Goal: Use online tool/utility: Utilize a website feature to perform a specific function

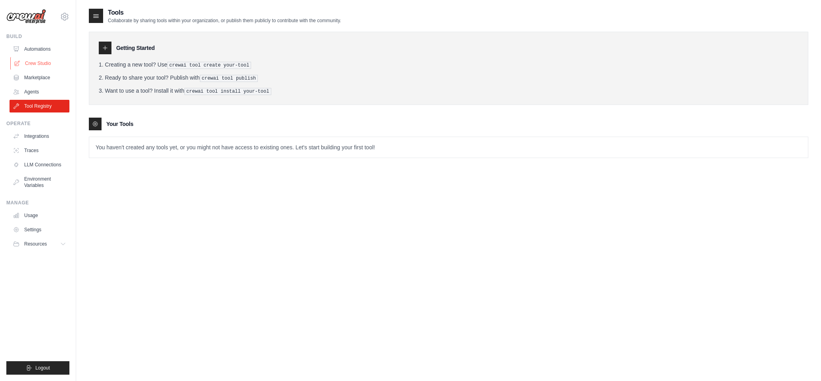
click at [37, 63] on link "Crew Studio" at bounding box center [40, 63] width 60 height 13
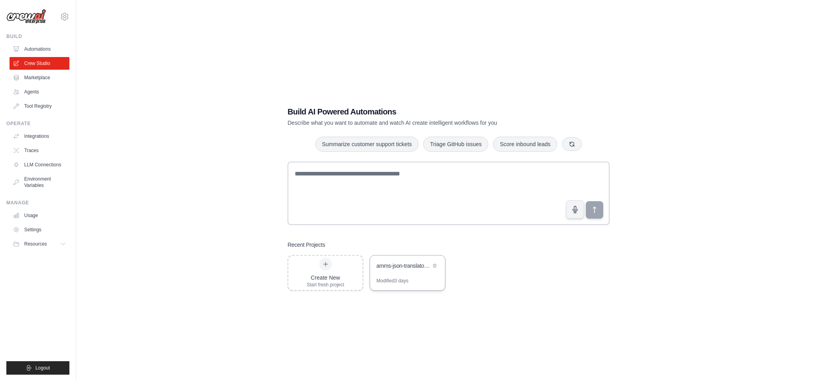
click at [403, 266] on div "amms-json-translator-crew" at bounding box center [403, 266] width 54 height 8
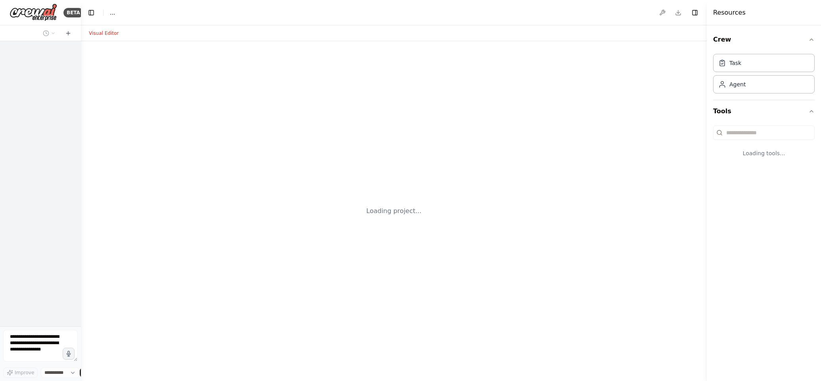
select select "****"
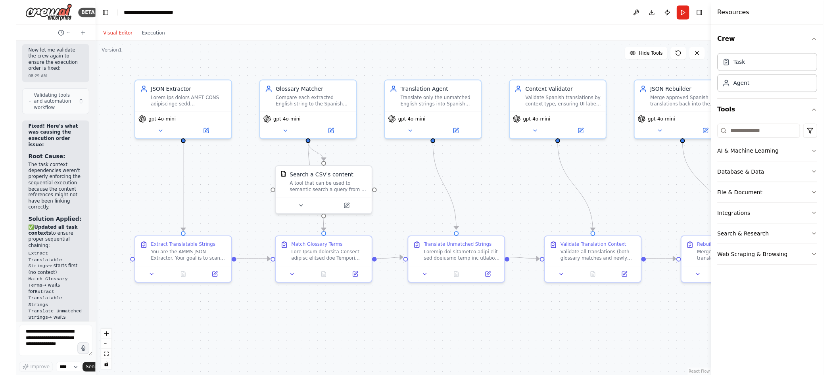
scroll to position [5328, 0]
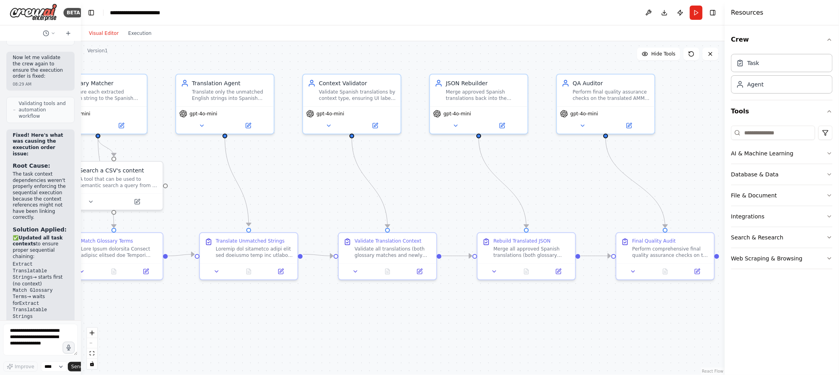
drag, startPoint x: 480, startPoint y: 53, endPoint x: 342, endPoint y: 46, distance: 138.5
click at [342, 46] on div ".deletable-edge-delete-btn { width: 20px; height: 20px; border: 0px solid #ffff…" at bounding box center [403, 208] width 644 height 334
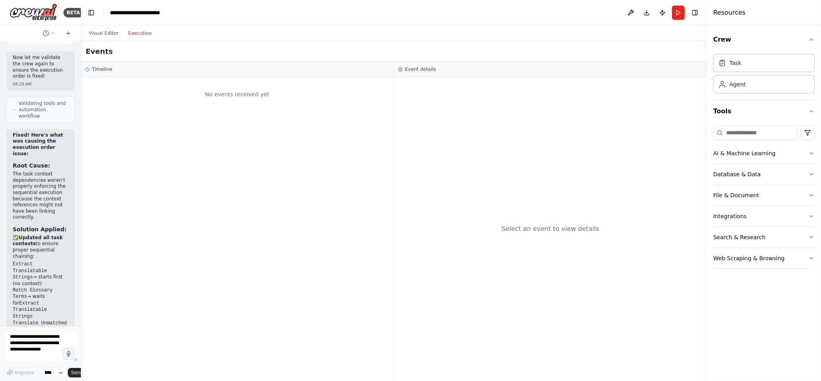
click at [138, 33] on button "Execution" at bounding box center [139, 34] width 33 height 10
click at [677, 15] on button "Run" at bounding box center [678, 13] width 13 height 14
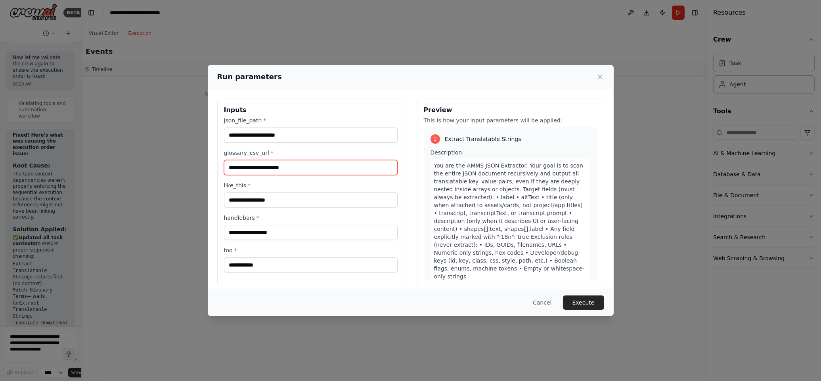
click at [314, 171] on input "glossary_csv_url *" at bounding box center [311, 167] width 174 height 15
paste input "**********"
type input "**********"
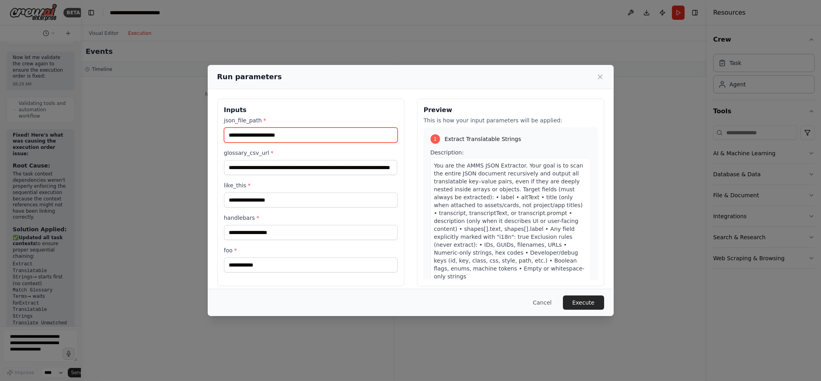
click at [295, 134] on input "json_file_path *" at bounding box center [311, 135] width 174 height 15
paste input "**********"
type input "**********"
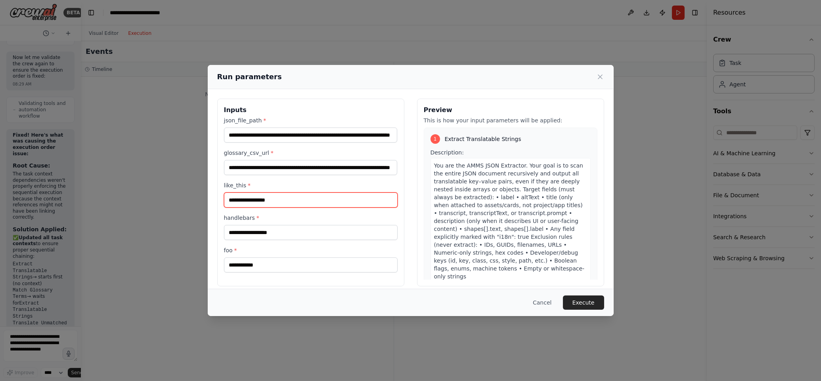
scroll to position [0, 0]
click at [273, 202] on input "like_this *" at bounding box center [311, 200] width 174 height 15
type input "****"
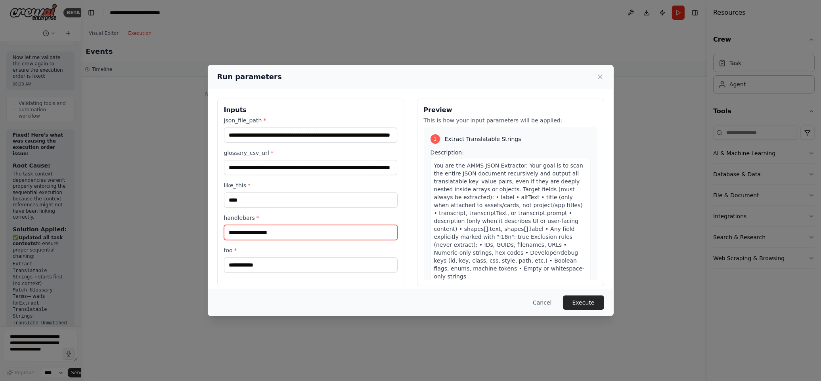
click at [279, 236] on input "handlebars *" at bounding box center [311, 232] width 174 height 15
type input "****"
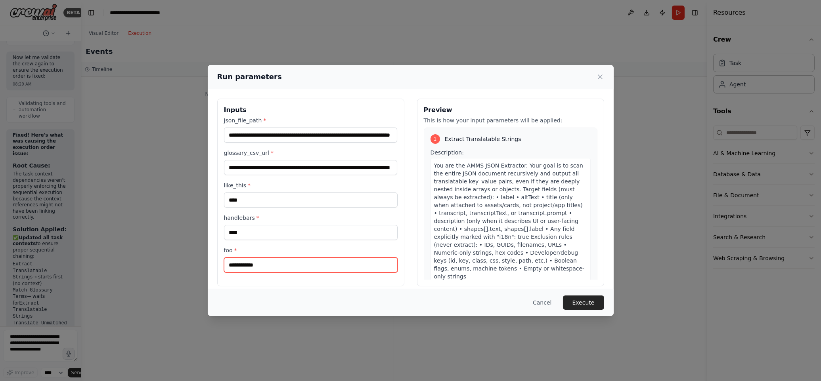
click at [263, 263] on input "foo *" at bounding box center [311, 265] width 174 height 15
type input "****"
click at [580, 303] on button "Execute" at bounding box center [583, 303] width 41 height 14
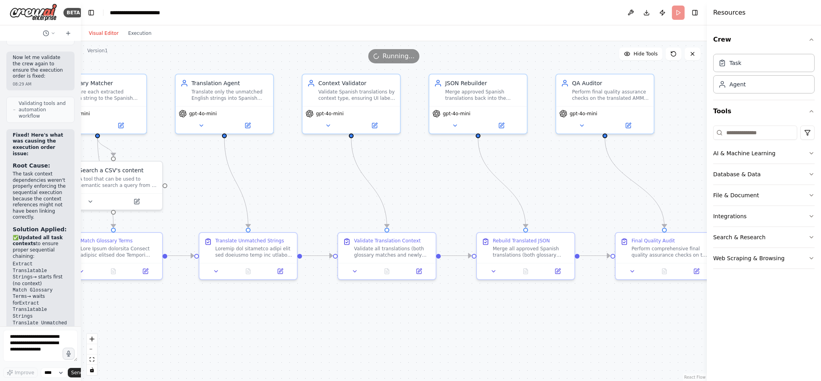
click at [96, 32] on button "Visual Editor" at bounding box center [103, 34] width 39 height 10
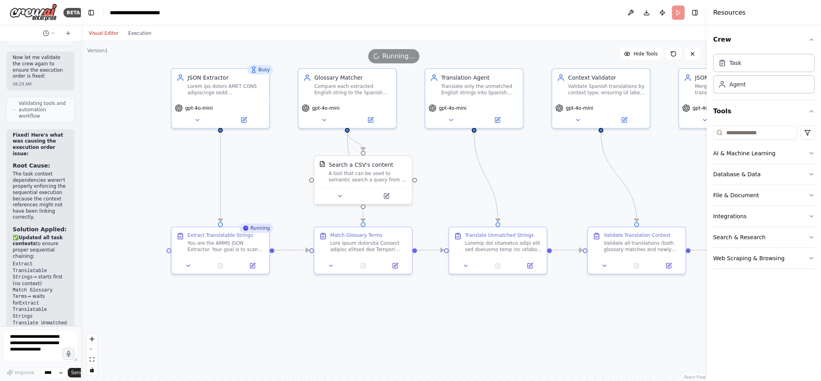
drag, startPoint x: 290, startPoint y: 64, endPoint x: 538, endPoint y: 59, distance: 248.3
click at [538, 59] on div "Version 1 Hide Tools .deletable-edge-delete-btn { width: 20px; height: 20px; bo…" at bounding box center [394, 211] width 626 height 340
click at [132, 34] on button "Execution" at bounding box center [139, 34] width 33 height 10
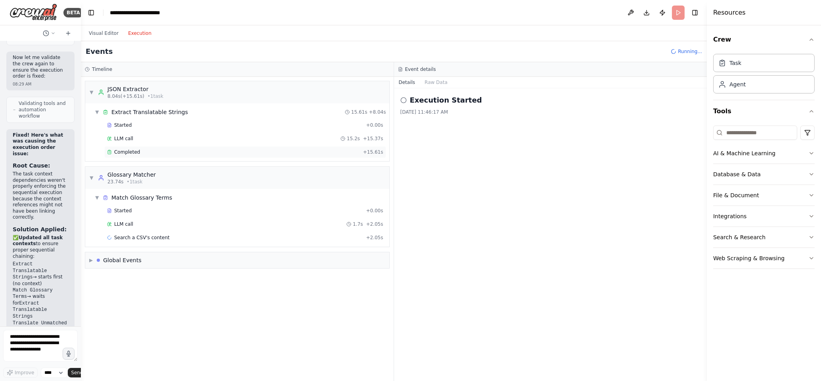
click at [123, 151] on span "Completed" at bounding box center [127, 152] width 26 height 6
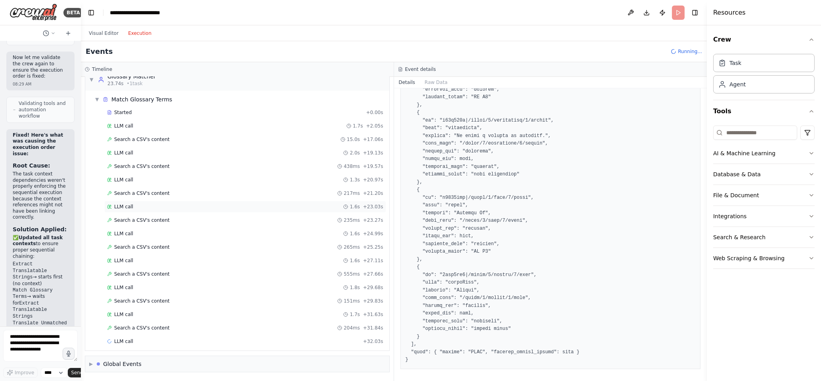
scroll to position [99, 0]
click at [125, 125] on span "LLM call" at bounding box center [123, 126] width 19 height 6
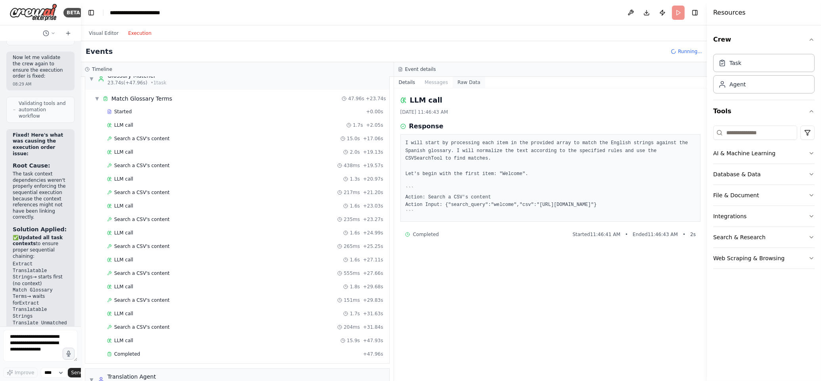
click at [464, 79] on button "Raw Data" at bounding box center [469, 82] width 33 height 11
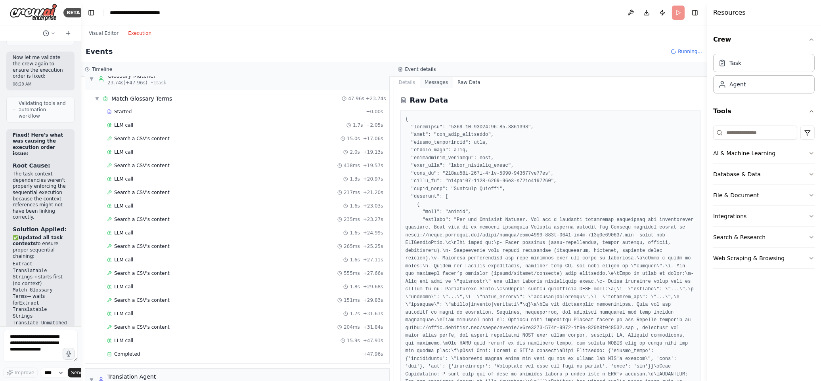
click at [430, 83] on button "Messages" at bounding box center [436, 82] width 33 height 11
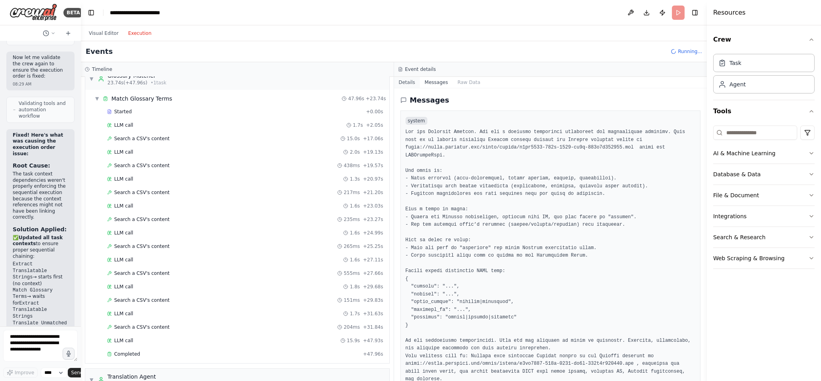
click at [404, 84] on button "Details" at bounding box center [407, 82] width 26 height 11
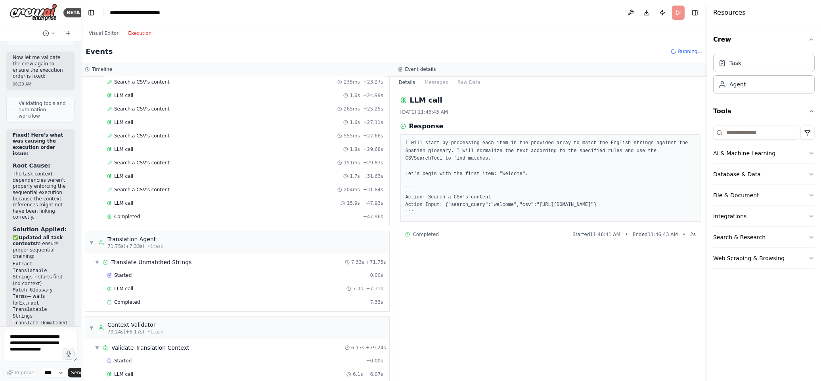
scroll to position [243, 0]
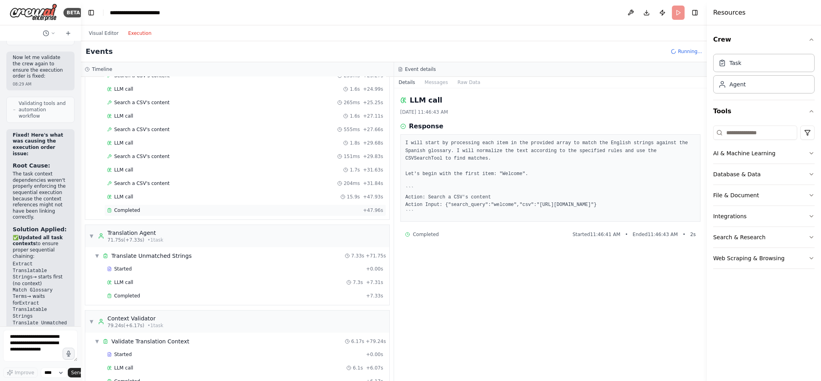
click at [136, 212] on span "Completed" at bounding box center [127, 210] width 26 height 6
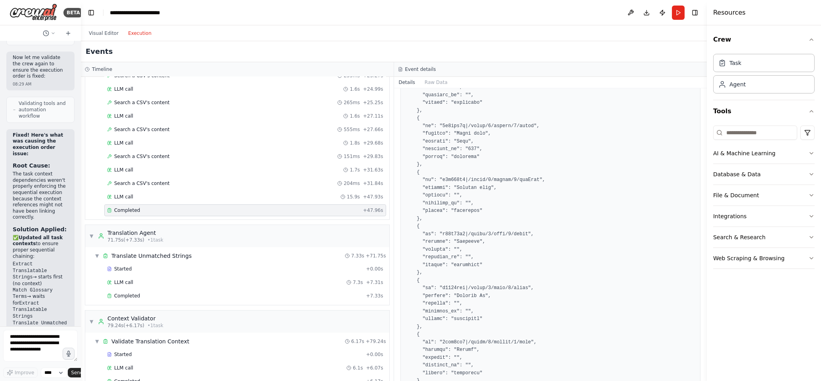
scroll to position [301, 0]
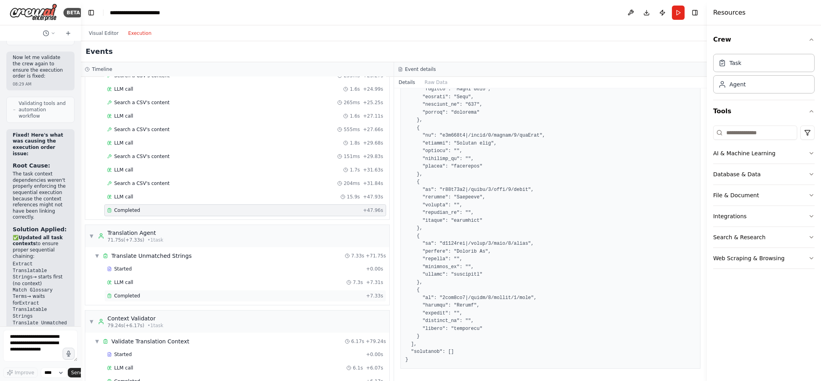
click at [258, 296] on div "Completed" at bounding box center [235, 296] width 256 height 6
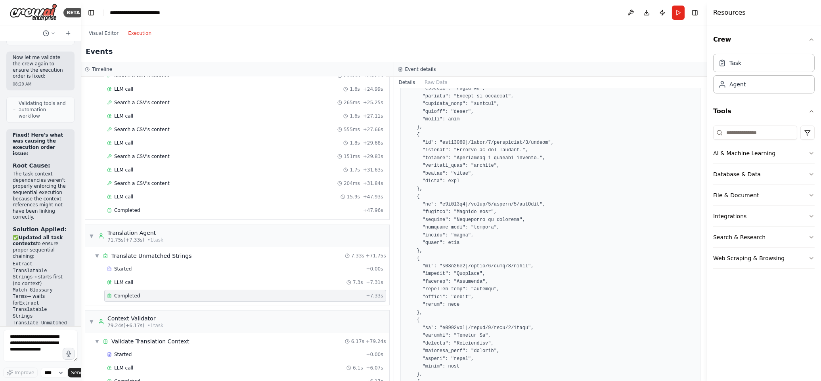
scroll to position [148, 0]
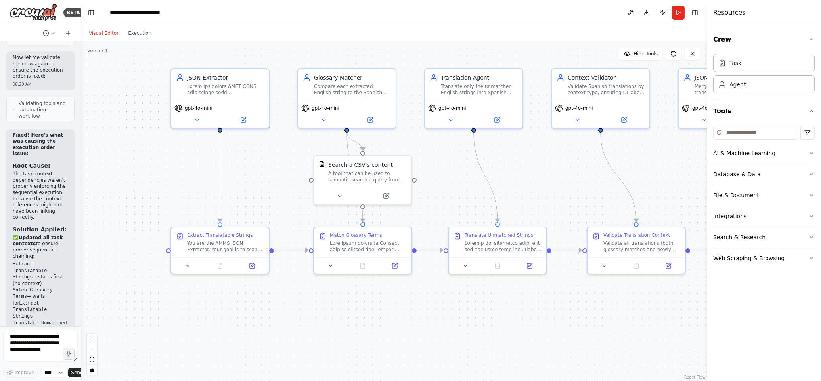
click at [102, 33] on button "Visual Editor" at bounding box center [103, 34] width 39 height 10
click at [200, 245] on div "You are the AMMS JSON Extractor. Your goal is to scan the entire JSON document …" at bounding box center [225, 245] width 77 height 13
click at [254, 265] on icon at bounding box center [252, 264] width 5 height 5
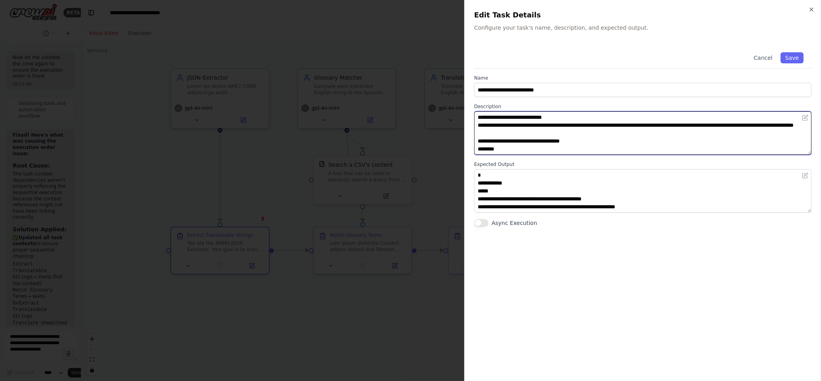
drag, startPoint x: 643, startPoint y: 161, endPoint x: 744, endPoint y: 177, distance: 101.6
click at [655, 280] on div "**********" at bounding box center [642, 208] width 337 height 328
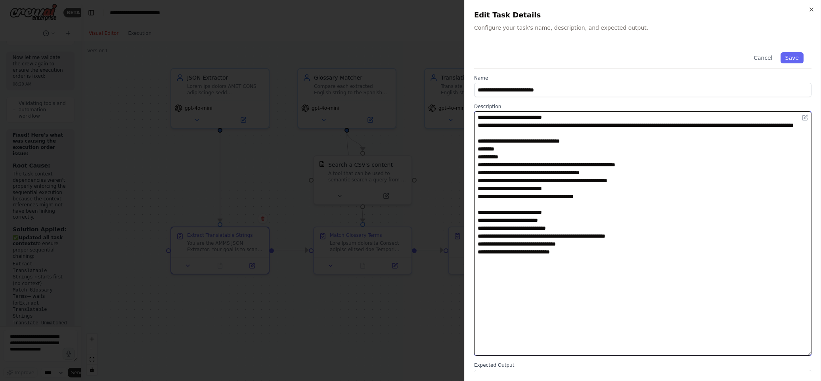
drag, startPoint x: 808, startPoint y: 159, endPoint x: 789, endPoint y: 349, distance: 191.3
click at [803, 354] on textarea "**********" at bounding box center [642, 233] width 337 height 245
click at [710, 305] on textarea "**********" at bounding box center [642, 233] width 337 height 245
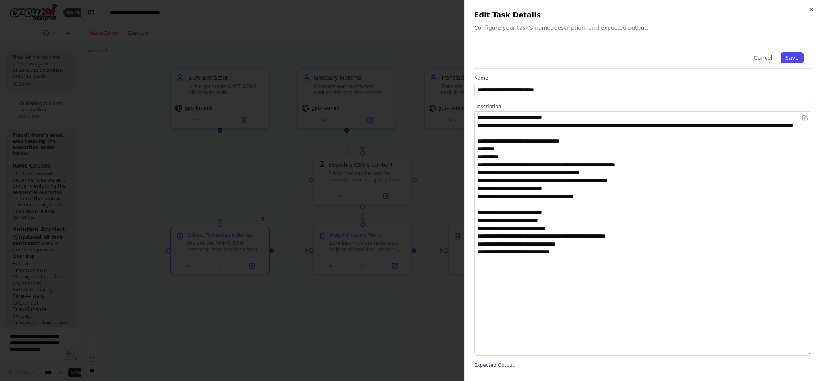
click at [795, 56] on button "Save" at bounding box center [792, 57] width 23 height 11
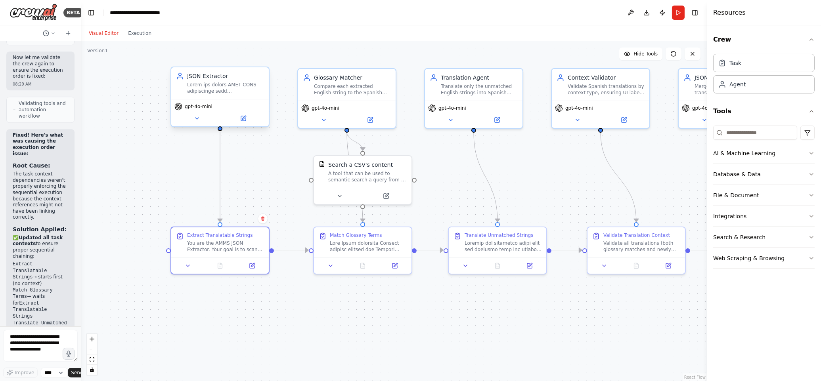
click at [235, 85] on div at bounding box center [225, 88] width 77 height 13
click at [245, 117] on icon at bounding box center [244, 118] width 4 height 4
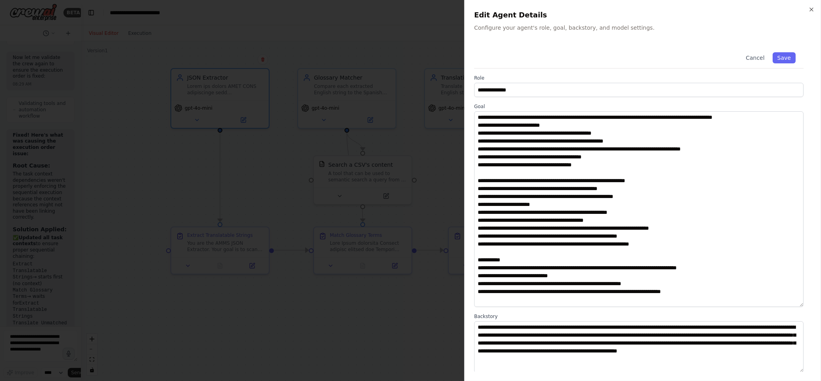
drag, startPoint x: 801, startPoint y: 161, endPoint x: 790, endPoint y: 304, distance: 144.0
click at [790, 304] on textarea at bounding box center [639, 209] width 330 height 196
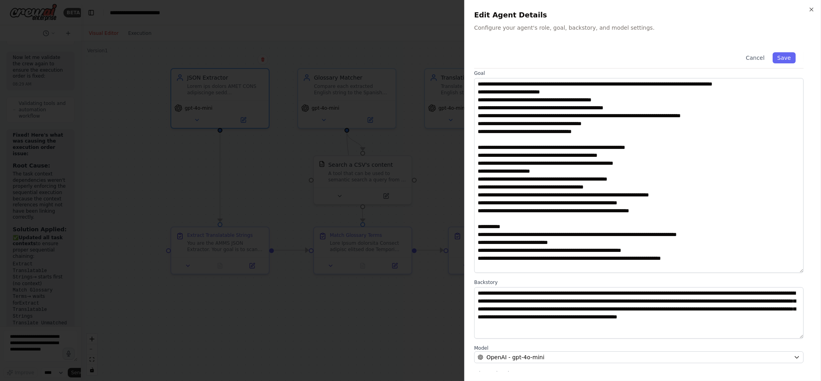
scroll to position [18, 0]
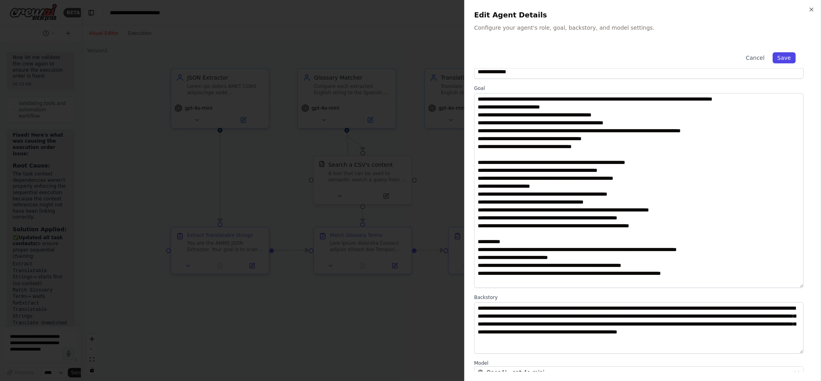
click at [785, 56] on button "Save" at bounding box center [784, 57] width 23 height 11
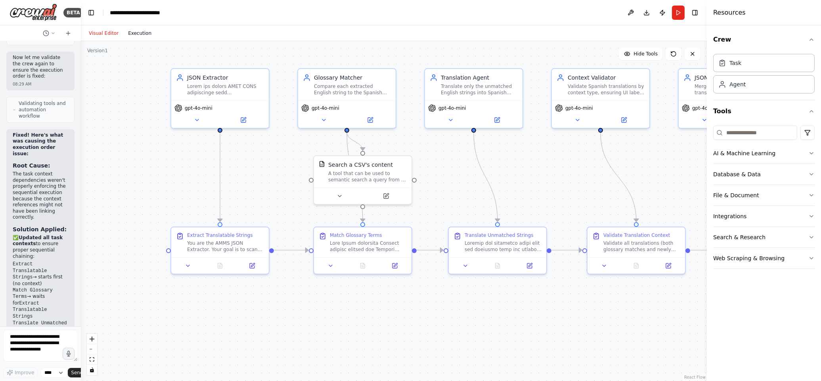
click at [138, 34] on button "Execution" at bounding box center [139, 34] width 33 height 10
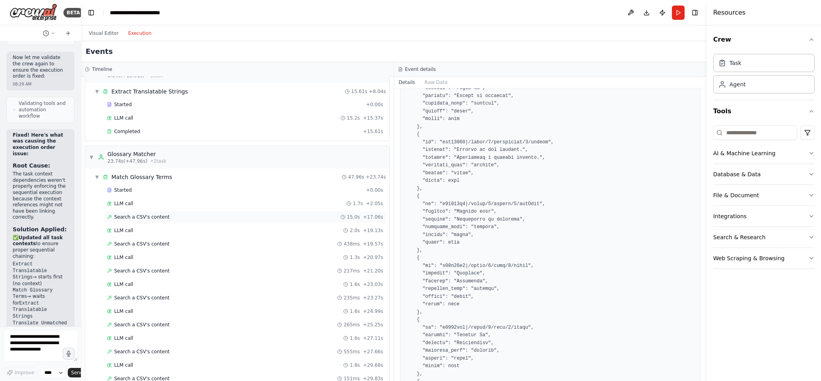
scroll to position [0, 0]
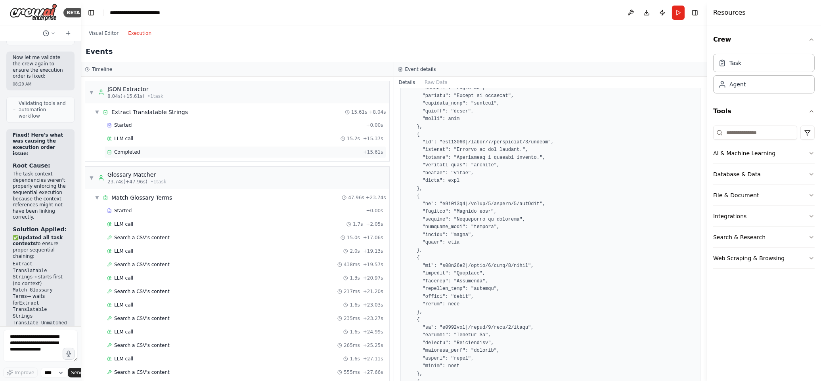
click at [127, 152] on span "Completed" at bounding box center [127, 152] width 26 height 6
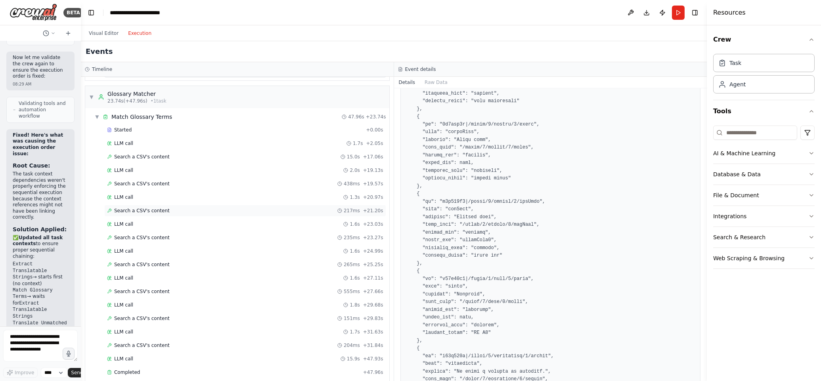
scroll to position [46, 0]
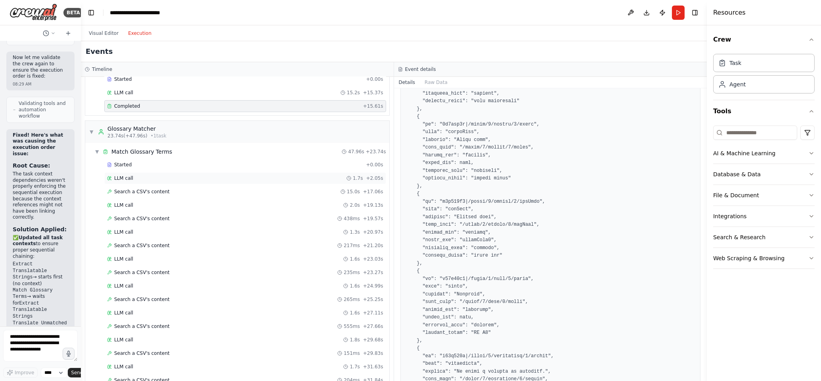
click at [132, 177] on span "LLM call" at bounding box center [123, 178] width 19 height 6
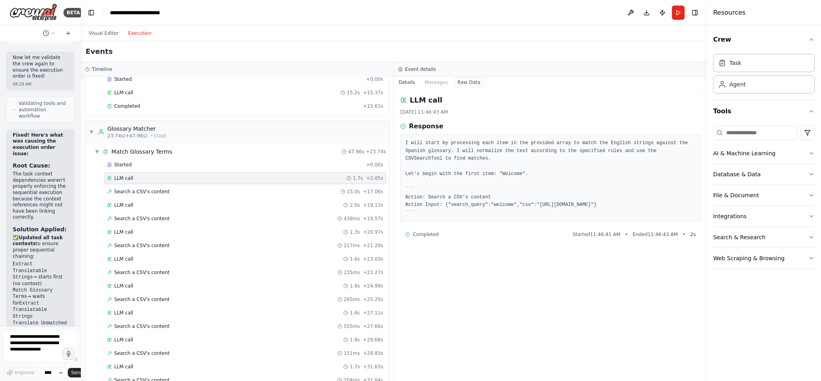
click at [468, 83] on button "Raw Data" at bounding box center [469, 82] width 33 height 11
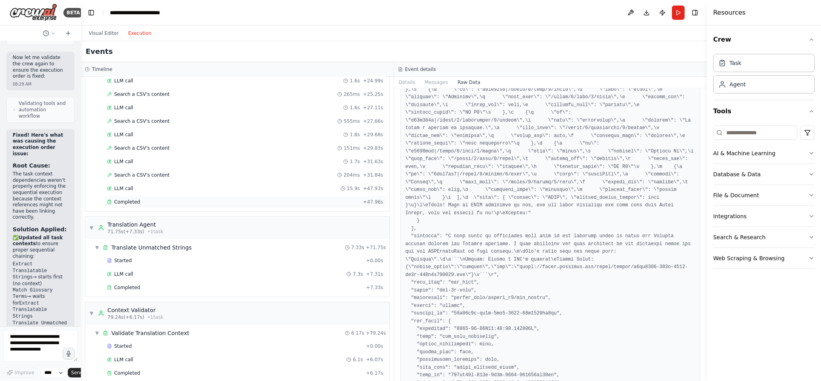
scroll to position [253, 0]
click at [123, 203] on span "Completed" at bounding box center [127, 200] width 26 height 6
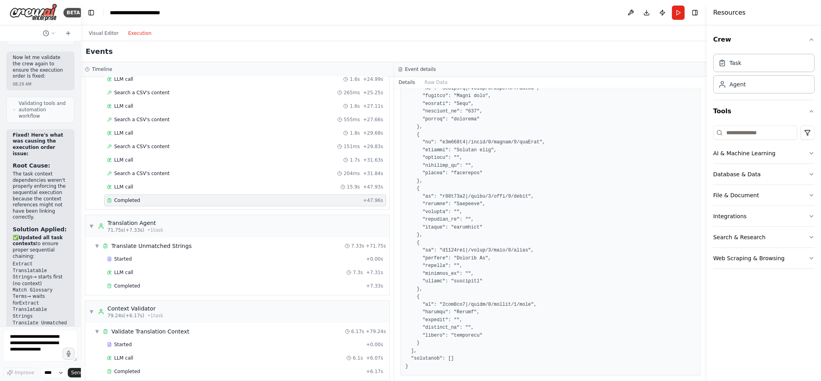
scroll to position [301, 0]
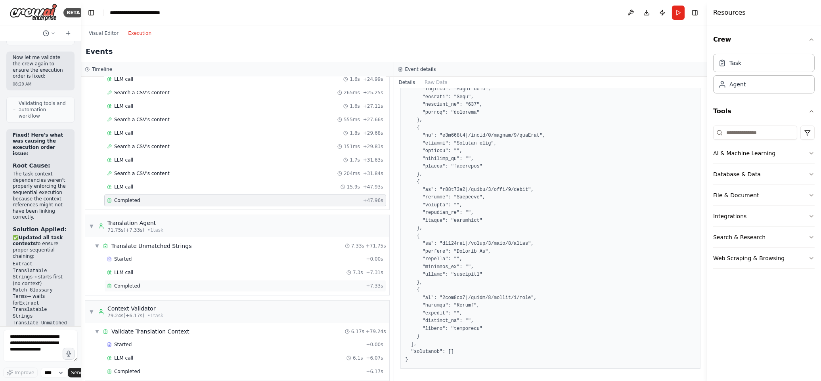
click at [140, 289] on div "Completed" at bounding box center [235, 286] width 256 height 6
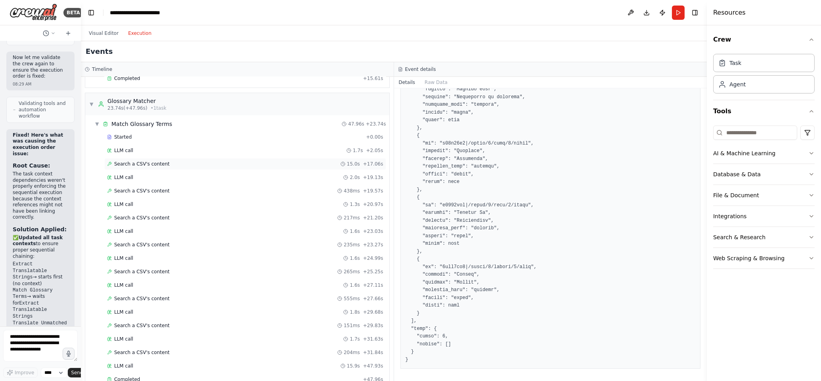
scroll to position [67, 0]
